Goal: Find specific page/section

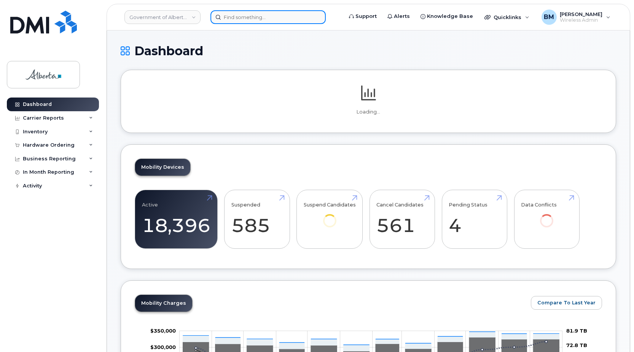
click at [256, 20] on input at bounding box center [267, 17] width 115 height 14
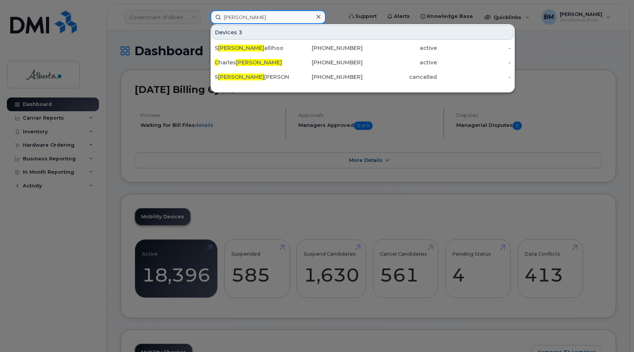
type input "[PERSON_NAME]"
click at [604, 47] on div at bounding box center [317, 176] width 634 height 352
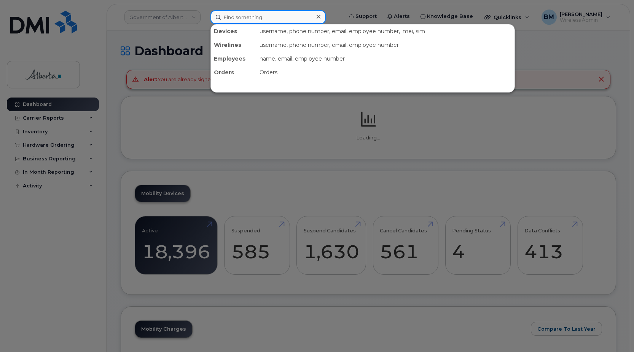
click at [259, 20] on input at bounding box center [267, 17] width 115 height 14
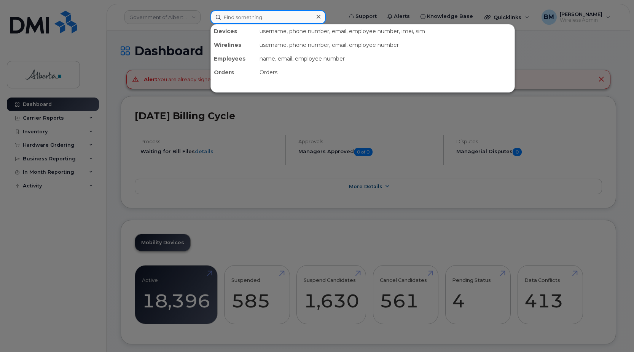
paste input "Jebina Shrestha"
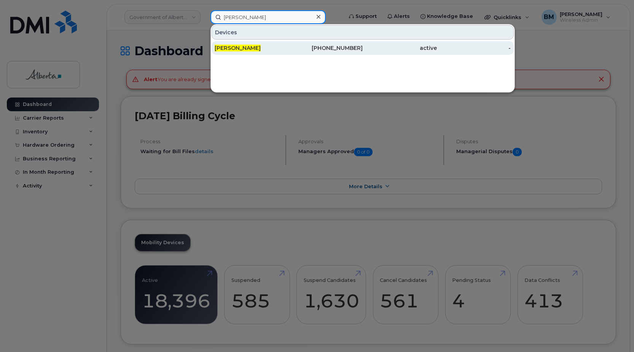
type input "Jebina Shrestha"
click at [236, 48] on span "Jebina Shrestha" at bounding box center [238, 48] width 46 height 7
